Goal: Task Accomplishment & Management: Use online tool/utility

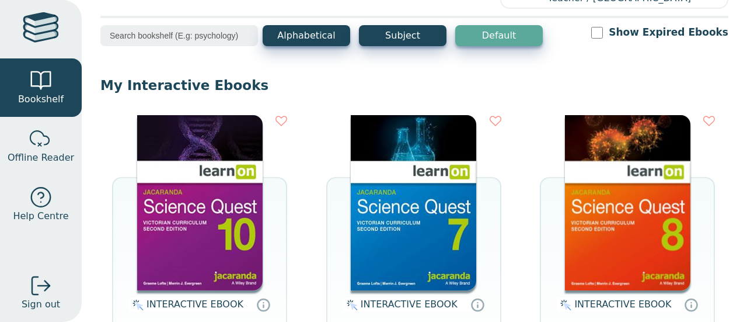
scroll to position [50, 0]
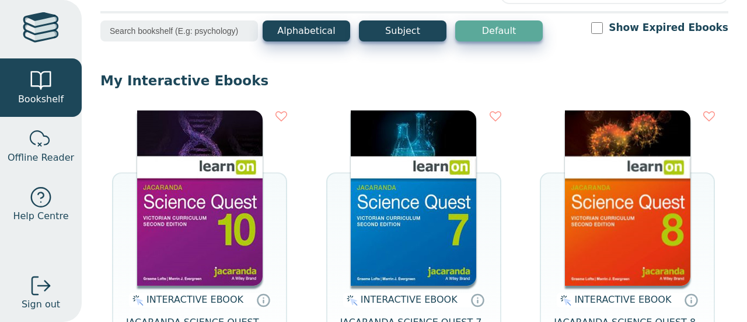
click at [208, 232] on img at bounding box center [200, 197] width 126 height 175
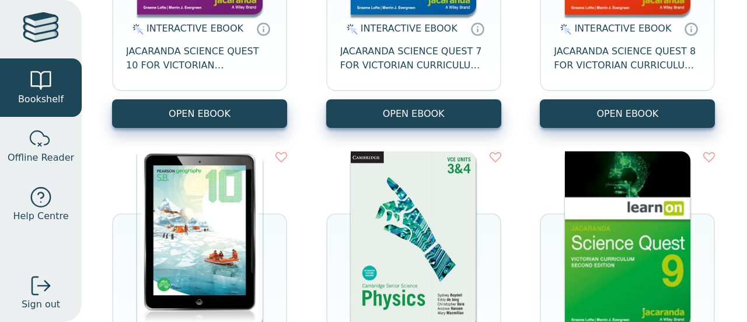
scroll to position [322, 0]
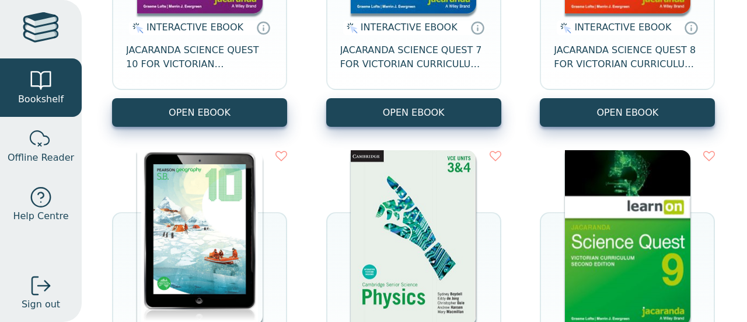
click at [630, 274] on img at bounding box center [628, 237] width 126 height 175
